Goal: Task Accomplishment & Management: Complete application form

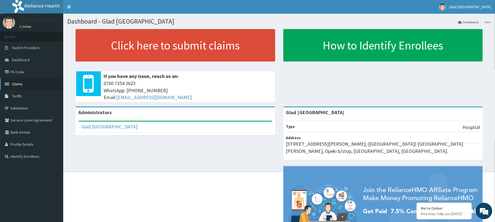
click at [26, 86] on link "Claims" at bounding box center [31, 84] width 63 height 12
click at [31, 82] on link "Claims" at bounding box center [31, 84] width 63 height 12
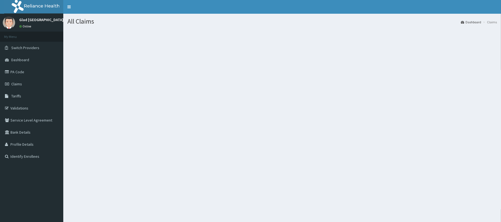
click at [27, 73] on link "PA Code" at bounding box center [31, 72] width 63 height 12
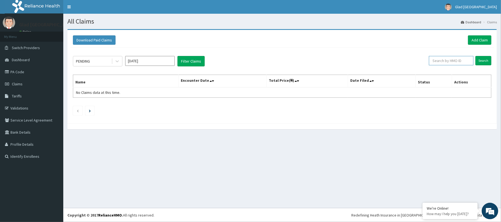
click at [455, 65] on input "text" at bounding box center [451, 60] width 45 height 9
click at [448, 63] on input "text" at bounding box center [451, 60] width 45 height 9
paste input "ACH/10330/A"
type input "ACH/10330/A"
click at [475, 56] on input "Search" at bounding box center [483, 60] width 16 height 9
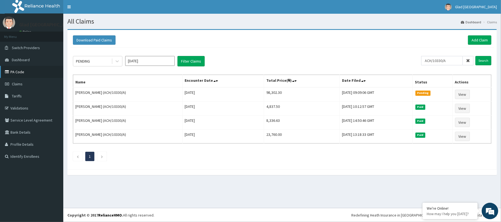
click at [27, 72] on link "PA Code" at bounding box center [31, 72] width 63 height 12
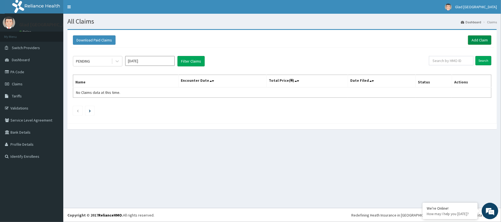
click at [487, 41] on link "Add Claim" at bounding box center [479, 39] width 23 height 9
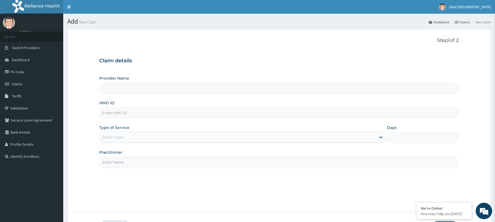
type input "Glad [GEOGRAPHIC_DATA]"
click at [138, 112] on input "HMO ID" at bounding box center [279, 113] width 360 height 11
paste input "ACH/10330/A"
type input "ACH/10330/A"
click at [122, 137] on div "Select type" at bounding box center [112, 137] width 21 height 5
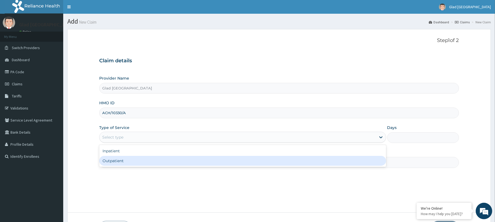
click at [114, 160] on div "Outpatient" at bounding box center [242, 161] width 287 height 10
type input "1"
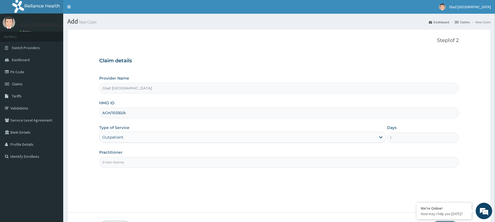
click at [112, 115] on input "ACH/10330/A" at bounding box center [279, 113] width 360 height 11
type input "ACH/10330/A"
click at [119, 162] on input "Practitioner" at bounding box center [279, 162] width 360 height 11
type input "Dr daudu"
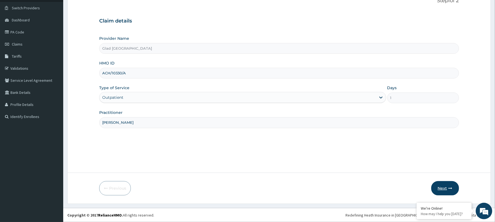
click at [445, 185] on button "Next" at bounding box center [445, 188] width 28 height 14
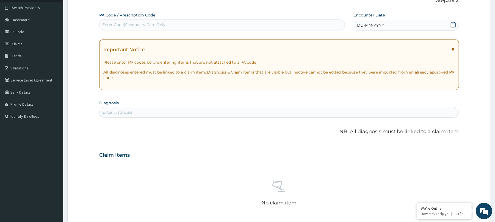
click at [176, 23] on div "Enter Code(Secondary Care Only)" at bounding box center [222, 24] width 245 height 9
paste input "PA/3FB95E"
type input "PA/3FB95E"
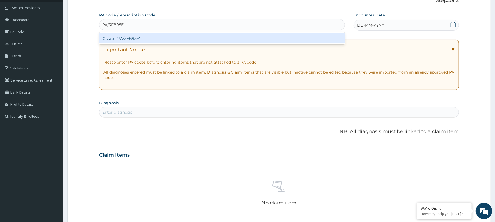
click at [163, 38] on div "Create "PA/3FB95E"" at bounding box center [221, 39] width 245 height 10
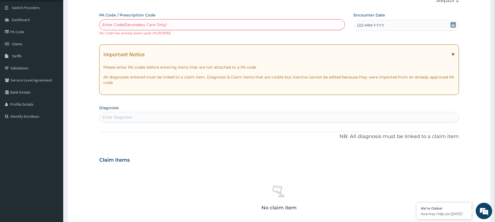
scroll to position [0, 0]
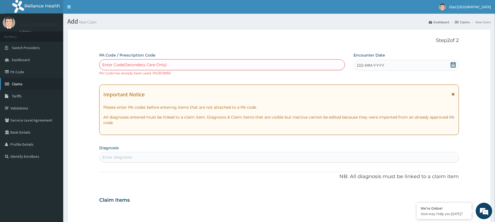
click at [15, 84] on span "Claims" at bounding box center [17, 84] width 11 height 5
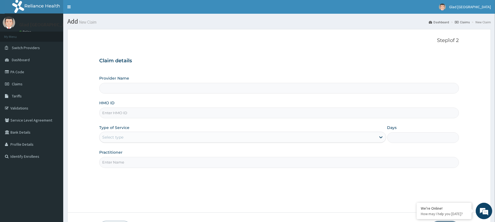
type input "Glad [GEOGRAPHIC_DATA]"
click at [199, 115] on input "HMO ID" at bounding box center [279, 113] width 360 height 11
paste input "chl/10645/c"
type input "chl/10645/c"
click at [171, 140] on div "Select type" at bounding box center [238, 137] width 276 height 9
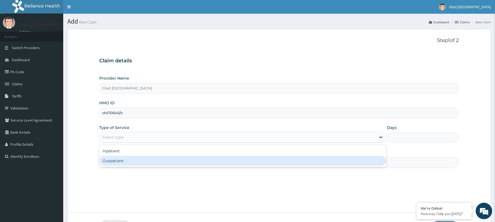
click at [163, 158] on div "Outpatient" at bounding box center [242, 161] width 287 height 10
type input "1"
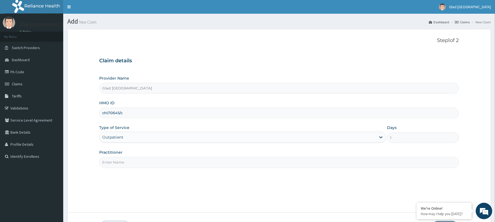
click at [150, 163] on input "Practitioner" at bounding box center [279, 162] width 360 height 11
type input "[PERSON_NAME]"
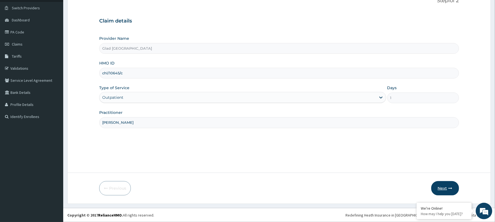
click at [450, 189] on icon "button" at bounding box center [451, 189] width 4 height 4
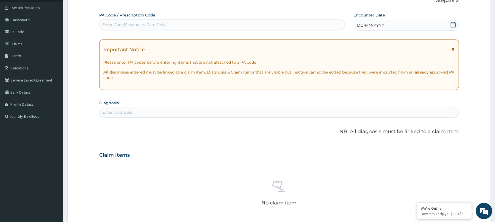
click at [451, 22] on icon at bounding box center [453, 24] width 5 height 5
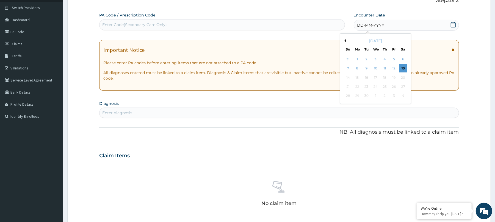
click at [346, 41] on div "[DATE]" at bounding box center [376, 40] width 66 height 5
click at [345, 40] on button "Previous Month" at bounding box center [344, 40] width 3 height 3
click at [359, 96] on div "25" at bounding box center [357, 96] width 8 height 8
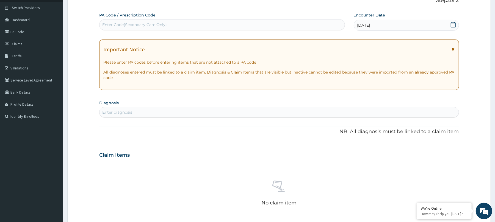
click at [242, 22] on div "Enter Code(Secondary Care Only)" at bounding box center [222, 24] width 245 height 9
click at [199, 112] on div "Enter diagnosis" at bounding box center [279, 112] width 359 height 9
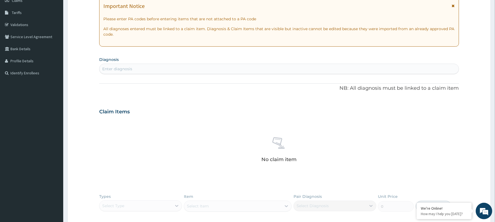
scroll to position [114, 0]
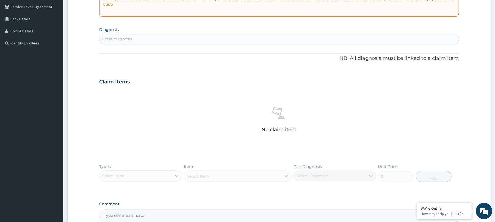
click at [134, 42] on div "Enter diagnosis" at bounding box center [279, 39] width 359 height 9
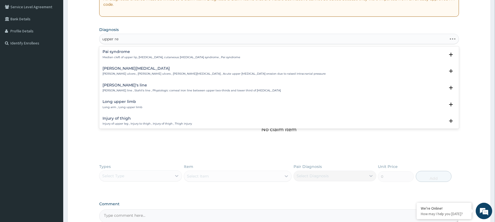
type input "upper res"
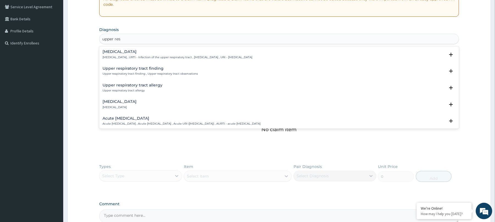
click at [135, 49] on div "Upper respiratory infection Upper respiratory infection , URTI - Infection of t…" at bounding box center [279, 56] width 360 height 17
click at [132, 51] on h4 "Upper respiratory infection" at bounding box center [178, 52] width 150 height 4
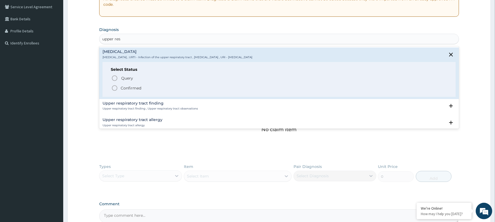
click at [123, 88] on p "Confirmed" at bounding box center [131, 87] width 21 height 5
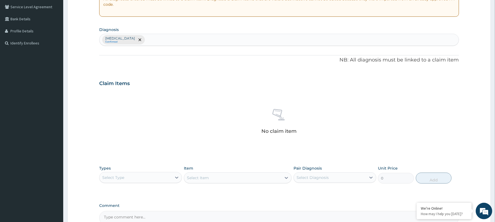
drag, startPoint x: 169, startPoint y: 47, endPoint x: 172, endPoint y: 43, distance: 4.7
click at [172, 43] on div "PA Code / Prescription Code Enter Code(Secondary Care Only) Encounter Date 25-0…" at bounding box center [279, 82] width 360 height 286
click at [172, 43] on div "Upper respiratory infection Confirmed" at bounding box center [279, 40] width 359 height 12
type input "malaria"
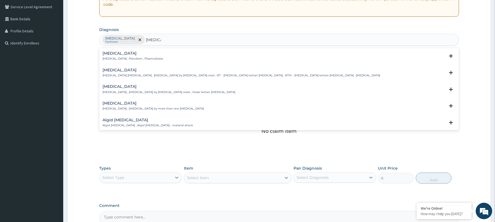
click at [157, 59] on div "Malaria Malaria , Paludism , Plasmodiosis" at bounding box center [279, 56] width 353 height 10
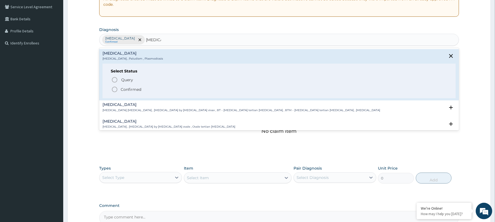
click at [126, 87] on span "Confirmed" at bounding box center [279, 89] width 336 height 7
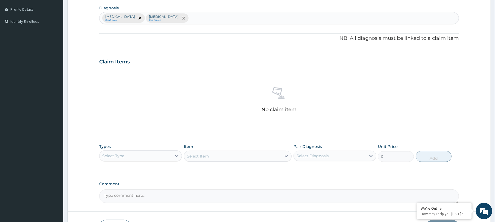
scroll to position [175, 0]
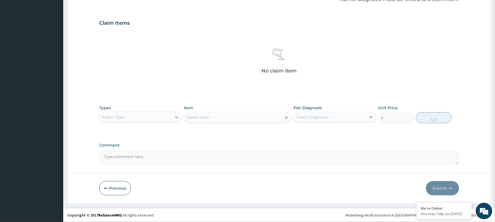
click at [134, 114] on div "Select Type" at bounding box center [136, 117] width 72 height 9
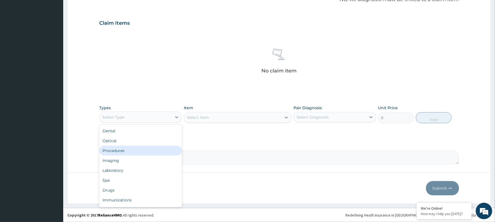
click at [122, 152] on div "Procedures" at bounding box center [140, 151] width 83 height 10
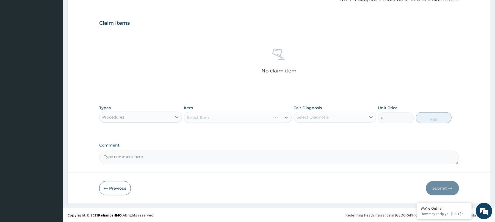
click at [202, 120] on div "Select Item" at bounding box center [238, 117] width 108 height 11
click at [202, 120] on div "Select Item" at bounding box center [198, 117] width 22 height 5
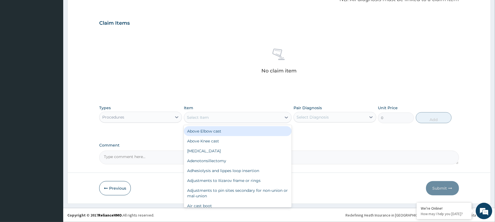
click at [202, 120] on div "Select Item" at bounding box center [198, 117] width 22 height 5
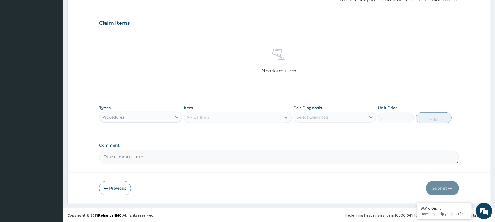
click at [202, 120] on div "Select Item" at bounding box center [198, 117] width 22 height 5
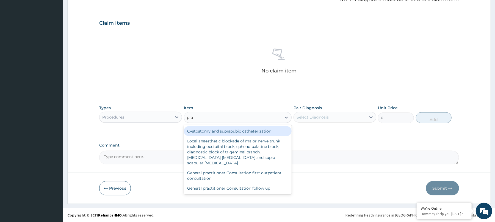
type input "prac"
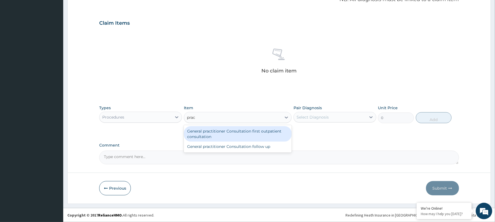
click at [208, 131] on div "General practitioner Consultation first outpatient consultation" at bounding box center [238, 133] width 108 height 15
type input "3547.5"
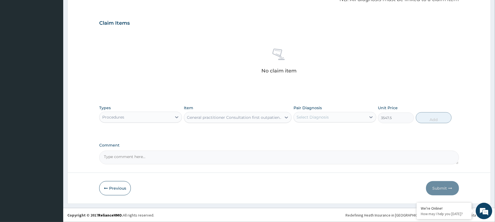
click at [315, 113] on div "Select Diagnosis" at bounding box center [330, 117] width 72 height 9
click at [308, 131] on label "Upper respiratory infection" at bounding box center [320, 130] width 34 height 5
checkbox input "true"
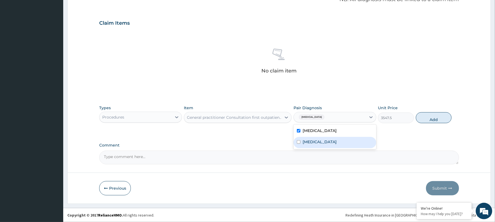
click at [355, 145] on div "Malaria" at bounding box center [335, 142] width 83 height 11
checkbox input "true"
click at [430, 121] on button "Add" at bounding box center [434, 117] width 36 height 11
type input "0"
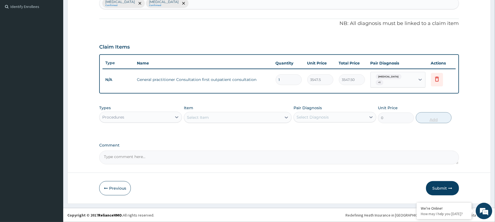
scroll to position [151, 0]
click at [154, 122] on div "Procedures" at bounding box center [140, 117] width 83 height 11
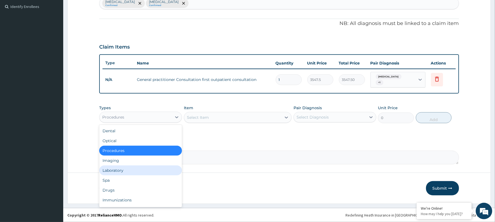
click at [126, 173] on div "Laboratory" at bounding box center [140, 171] width 83 height 10
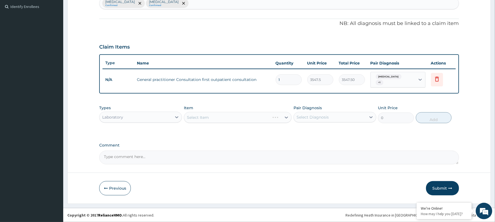
click at [212, 118] on div "Select Item" at bounding box center [238, 117] width 108 height 11
click at [212, 118] on div "Select Item" at bounding box center [227, 117] width 86 height 9
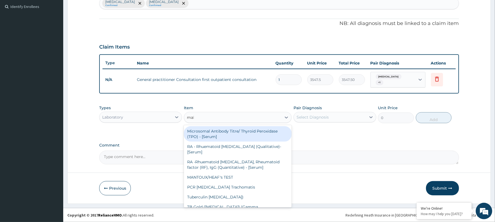
type input "mala"
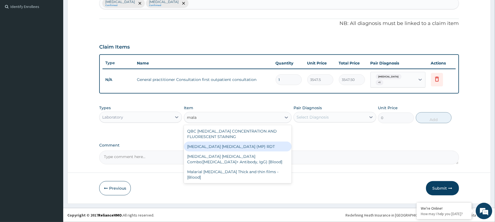
click at [220, 144] on div "MALARIA PARASITE (MP) RDT" at bounding box center [238, 147] width 108 height 10
type input "1612.5"
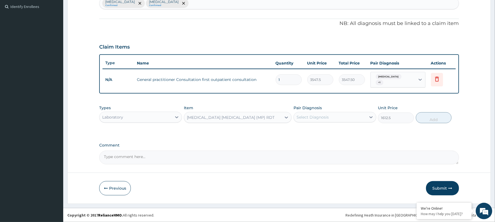
click at [314, 115] on div "Select Diagnosis" at bounding box center [313, 117] width 32 height 5
click at [311, 141] on label "Malaria" at bounding box center [320, 141] width 34 height 5
checkbox input "true"
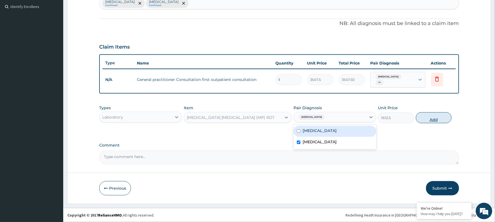
click at [433, 119] on button "Add" at bounding box center [434, 117] width 36 height 11
type input "0"
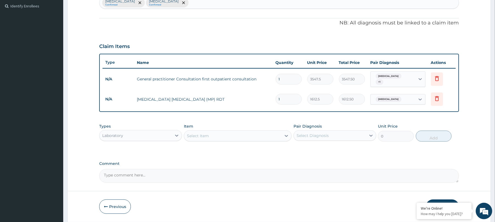
click at [265, 136] on div "Select Item" at bounding box center [232, 136] width 97 height 9
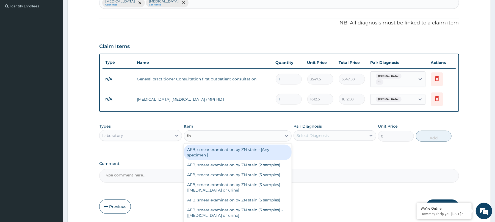
type input "fbc"
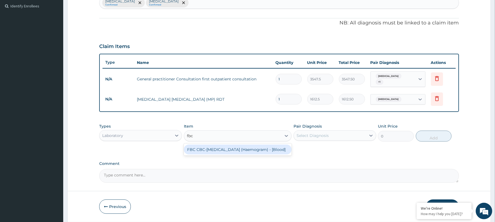
click at [237, 151] on div "FBC CBC-Complete Blood Count (Haemogram) - [Blood]" at bounding box center [238, 150] width 108 height 10
type input "4300"
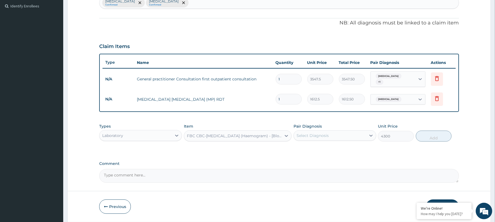
click at [307, 140] on div "Select Diagnosis" at bounding box center [330, 135] width 72 height 9
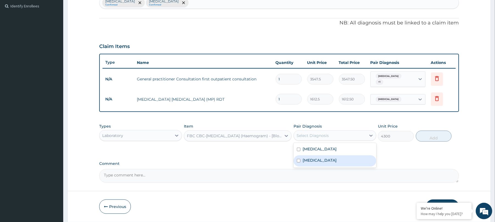
click at [305, 164] on div "Malaria" at bounding box center [335, 161] width 83 height 11
checkbox input "true"
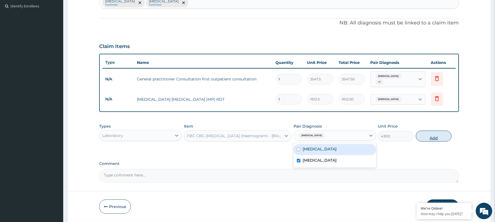
click at [438, 132] on button "Add" at bounding box center [434, 136] width 36 height 11
type input "0"
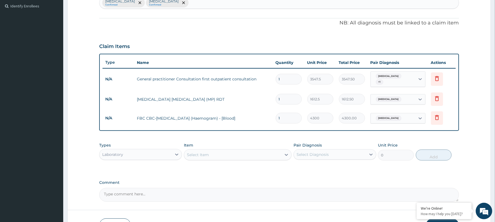
click at [165, 152] on div "Laboratory" at bounding box center [136, 154] width 72 height 9
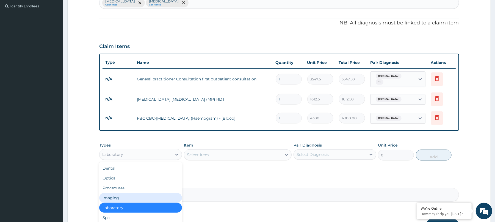
scroll to position [19, 0]
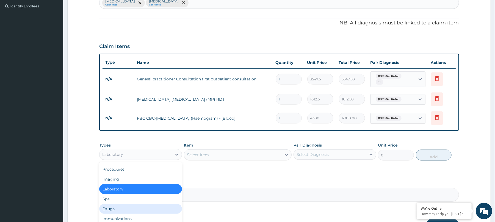
click at [135, 205] on div "Drugs" at bounding box center [140, 209] width 83 height 10
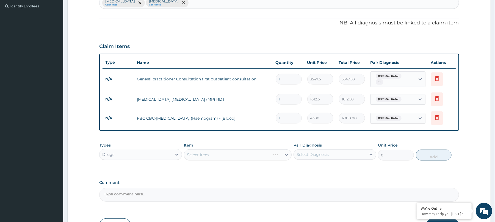
click at [216, 159] on div "Select Item" at bounding box center [238, 155] width 108 height 11
click at [262, 148] on div "Item Select Item" at bounding box center [238, 152] width 108 height 18
click at [253, 155] on div "Select Item" at bounding box center [232, 155] width 97 height 9
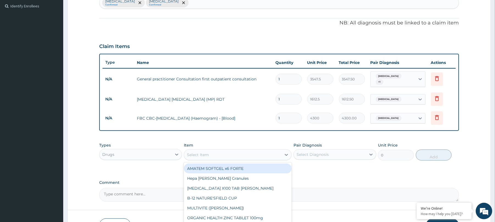
click at [253, 155] on div "Select Item" at bounding box center [232, 155] width 97 height 9
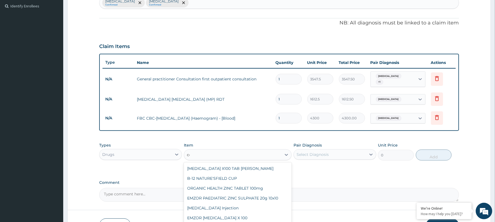
type input "coa"
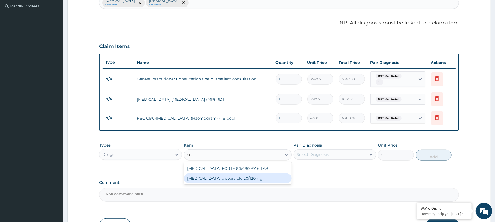
click at [251, 174] on div "Coartem dispersible 20/120mg" at bounding box center [238, 179] width 108 height 10
type input "112.3375"
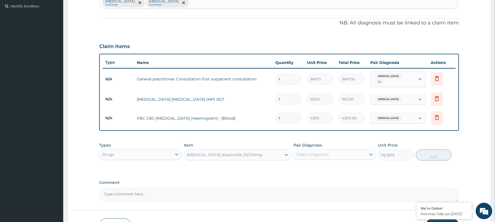
click at [313, 157] on div "Select Diagnosis" at bounding box center [313, 154] width 32 height 5
click at [314, 178] on label "Malaria" at bounding box center [320, 179] width 34 height 5
checkbox input "true"
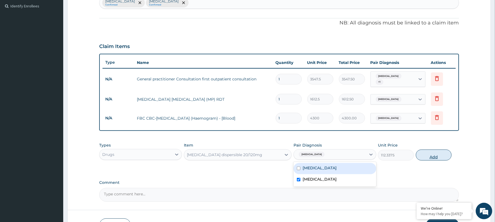
click at [426, 158] on button "Add" at bounding box center [434, 155] width 36 height 11
type input "0"
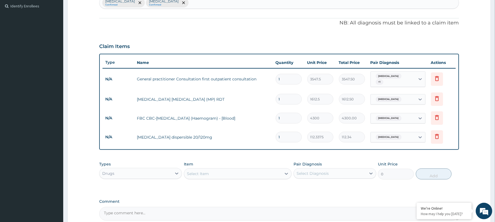
type input "12"
type input "1348.05"
type input "12"
click at [339, 157] on div "PA Code / Prescription Code Enter Code(Secondary Care Only) Encounter Date 25-0…" at bounding box center [279, 61] width 360 height 319
click at [220, 174] on div "Select Item" at bounding box center [232, 174] width 97 height 9
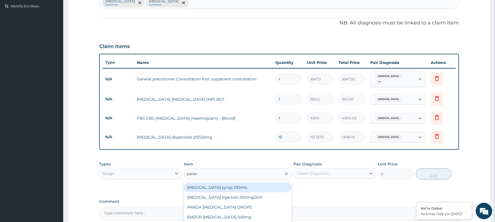
type input "parace"
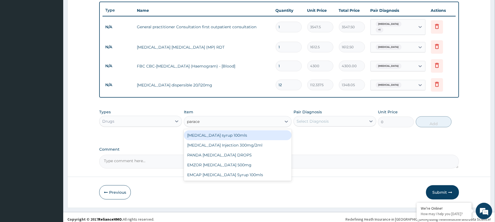
scroll to position [206, 0]
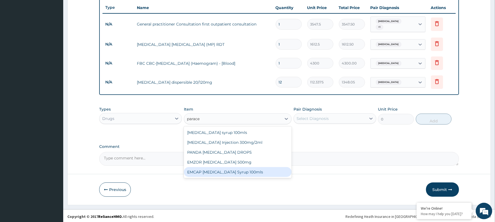
click at [224, 171] on div "EMCAP PARACETAMOL Syrup 100mls" at bounding box center [238, 172] width 108 height 10
type input "591.25"
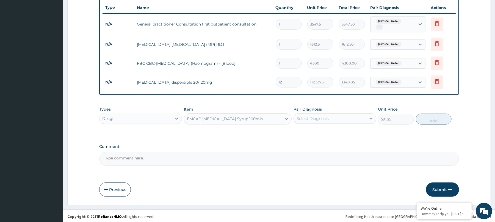
click at [321, 119] on div "Select Diagnosis" at bounding box center [313, 118] width 32 height 5
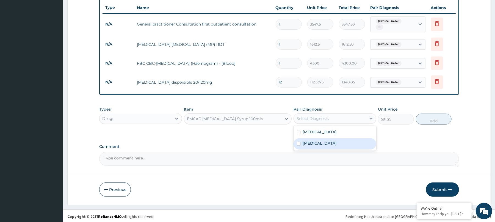
click at [319, 142] on div "Malaria" at bounding box center [335, 144] width 83 height 11
checkbox input "true"
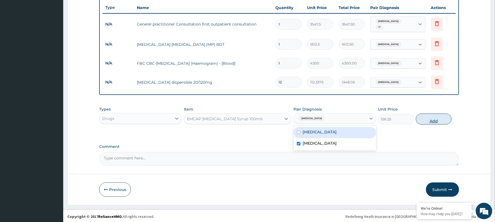
click at [431, 118] on button "Add" at bounding box center [434, 119] width 36 height 11
type input "0"
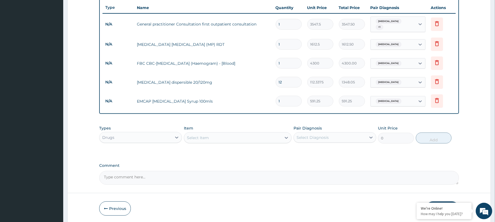
click at [229, 142] on div "Select Item" at bounding box center [232, 138] width 97 height 9
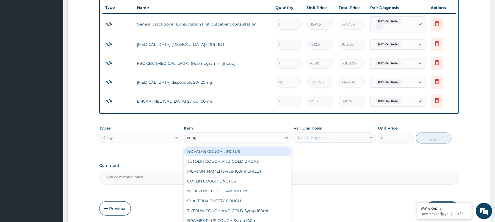
type input "cough"
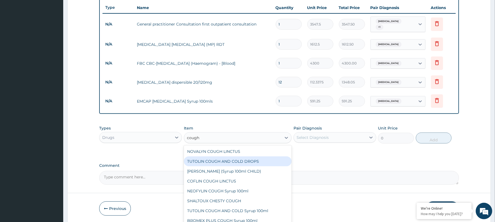
click at [237, 162] on div "TUTOLIN COUGH AND COLD DROPS" at bounding box center [238, 162] width 108 height 10
type input "1478.125"
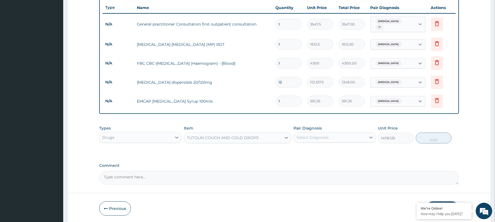
click at [338, 140] on div "Select Diagnosis" at bounding box center [330, 137] width 72 height 9
click at [332, 154] on label "Upper respiratory infection" at bounding box center [320, 150] width 34 height 5
checkbox input "true"
click at [427, 139] on button "Add" at bounding box center [434, 138] width 36 height 11
type input "0"
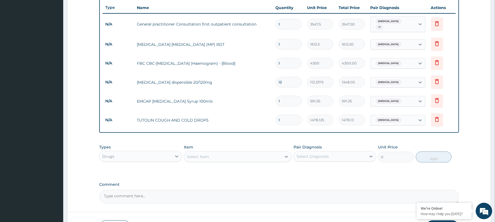
click at [258, 159] on div "Select Item" at bounding box center [232, 157] width 97 height 9
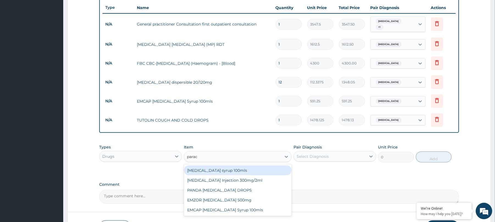
type input "parace"
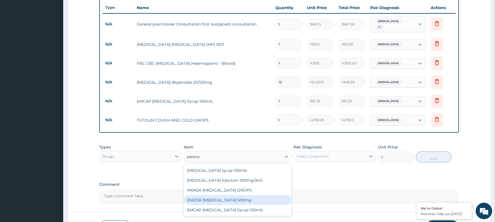
click at [248, 203] on div "EMZOR PARACETAMOL 500mg" at bounding box center [238, 200] width 108 height 10
type input "23.65"
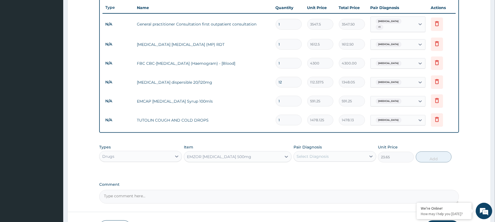
click at [327, 158] on div "Select Diagnosis" at bounding box center [313, 156] width 32 height 5
click at [324, 173] on label "Upper respiratory infection" at bounding box center [320, 169] width 34 height 5
checkbox input "true"
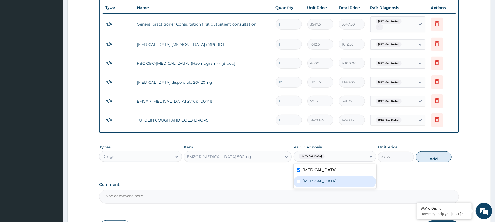
click at [321, 179] on div "Malaria" at bounding box center [335, 181] width 83 height 11
checkbox input "true"
click at [430, 159] on button "Add" at bounding box center [434, 157] width 36 height 11
type input "0"
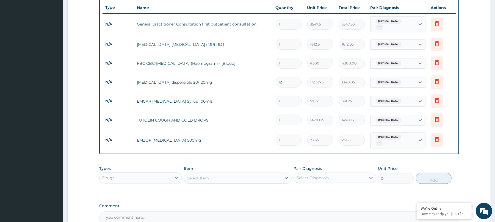
type input "10"
type input "236.50"
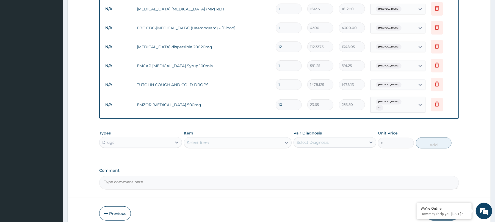
scroll to position [267, 0]
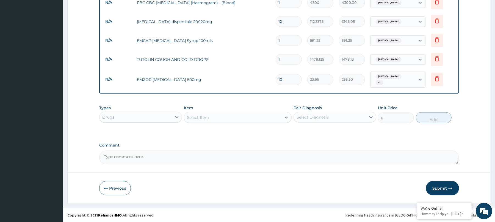
type input "10"
click at [447, 187] on button "Submit" at bounding box center [442, 188] width 33 height 14
